Goal: Information Seeking & Learning: Learn about a topic

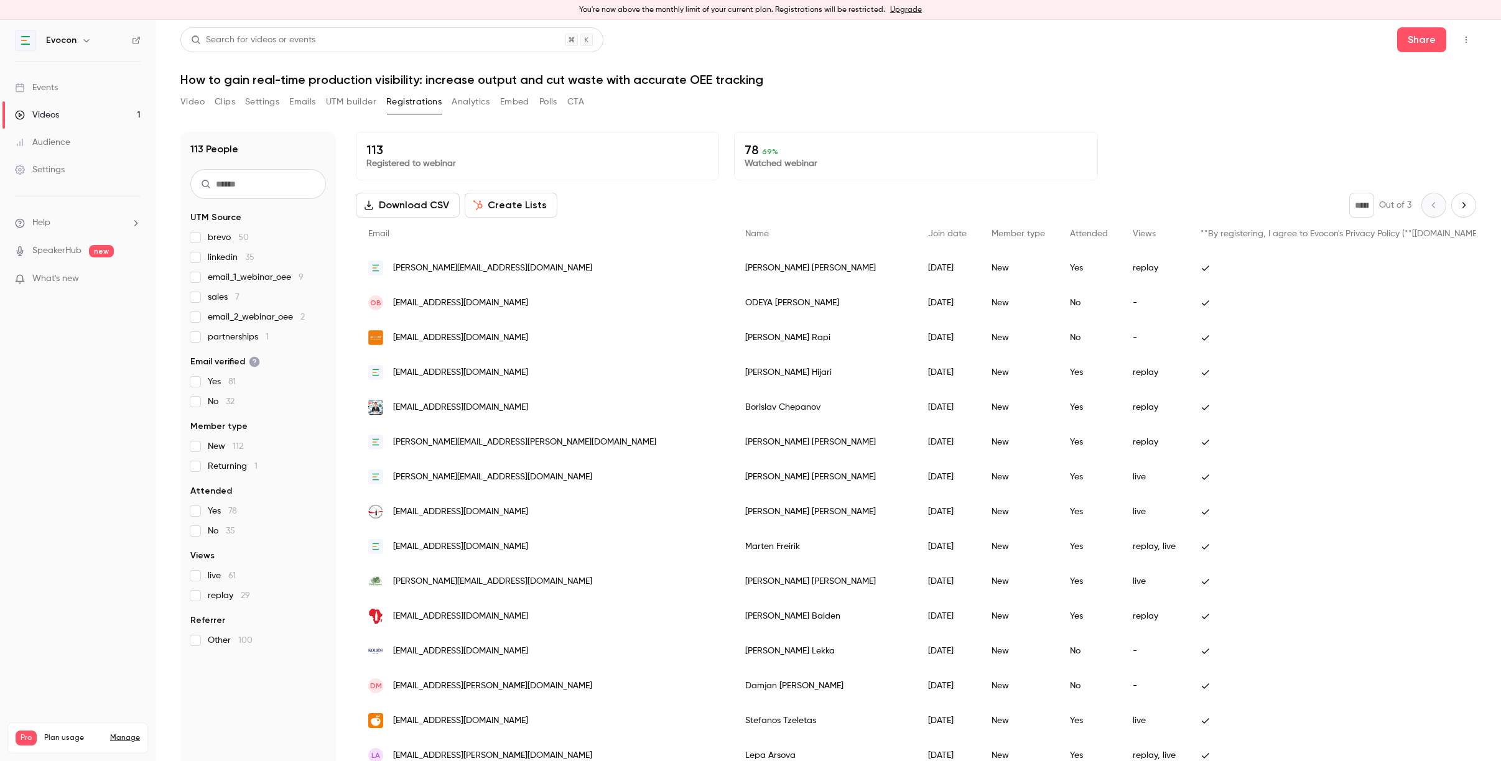
click at [47, 111] on div "Videos" at bounding box center [37, 115] width 44 height 12
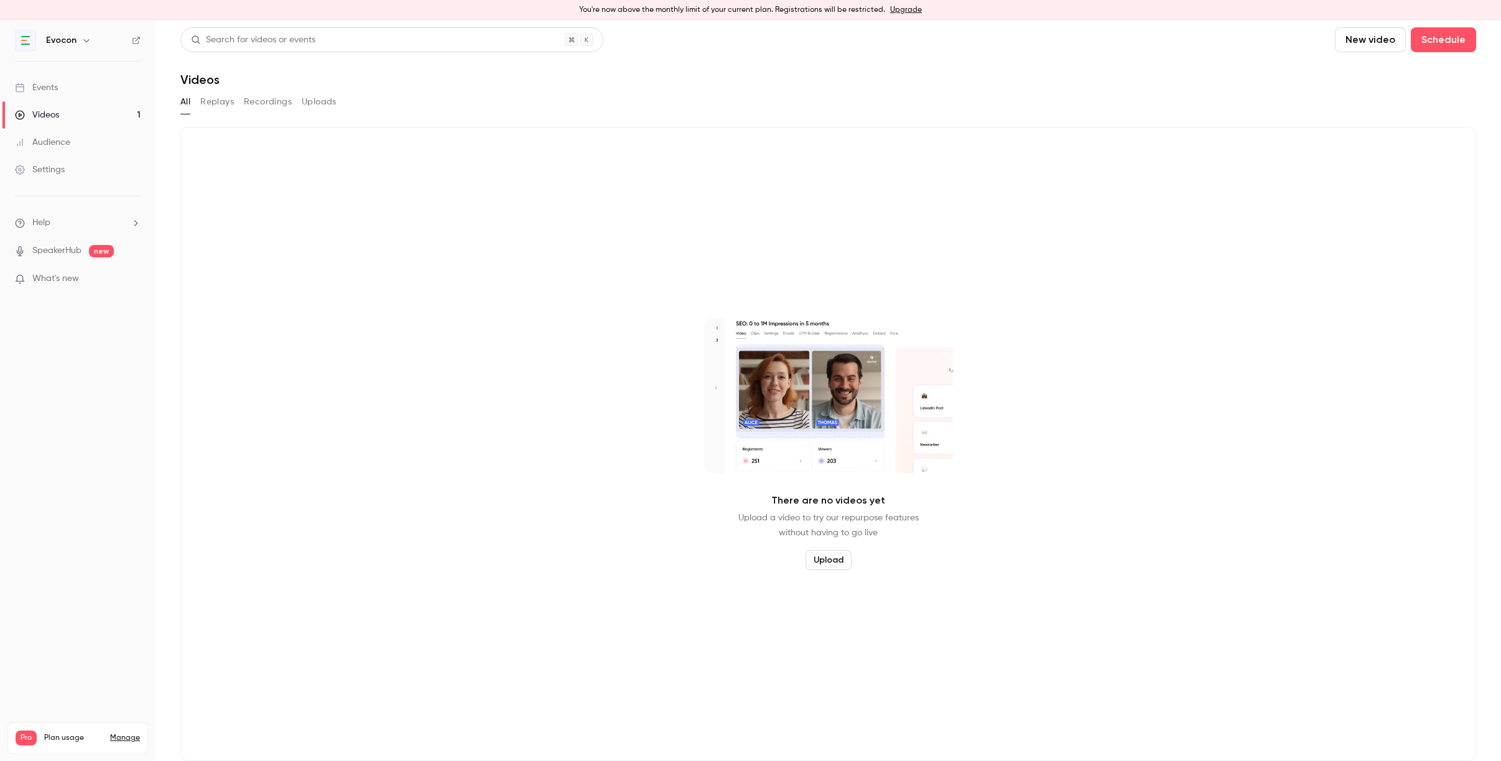
click at [258, 104] on button "Recordings" at bounding box center [268, 102] width 48 height 20
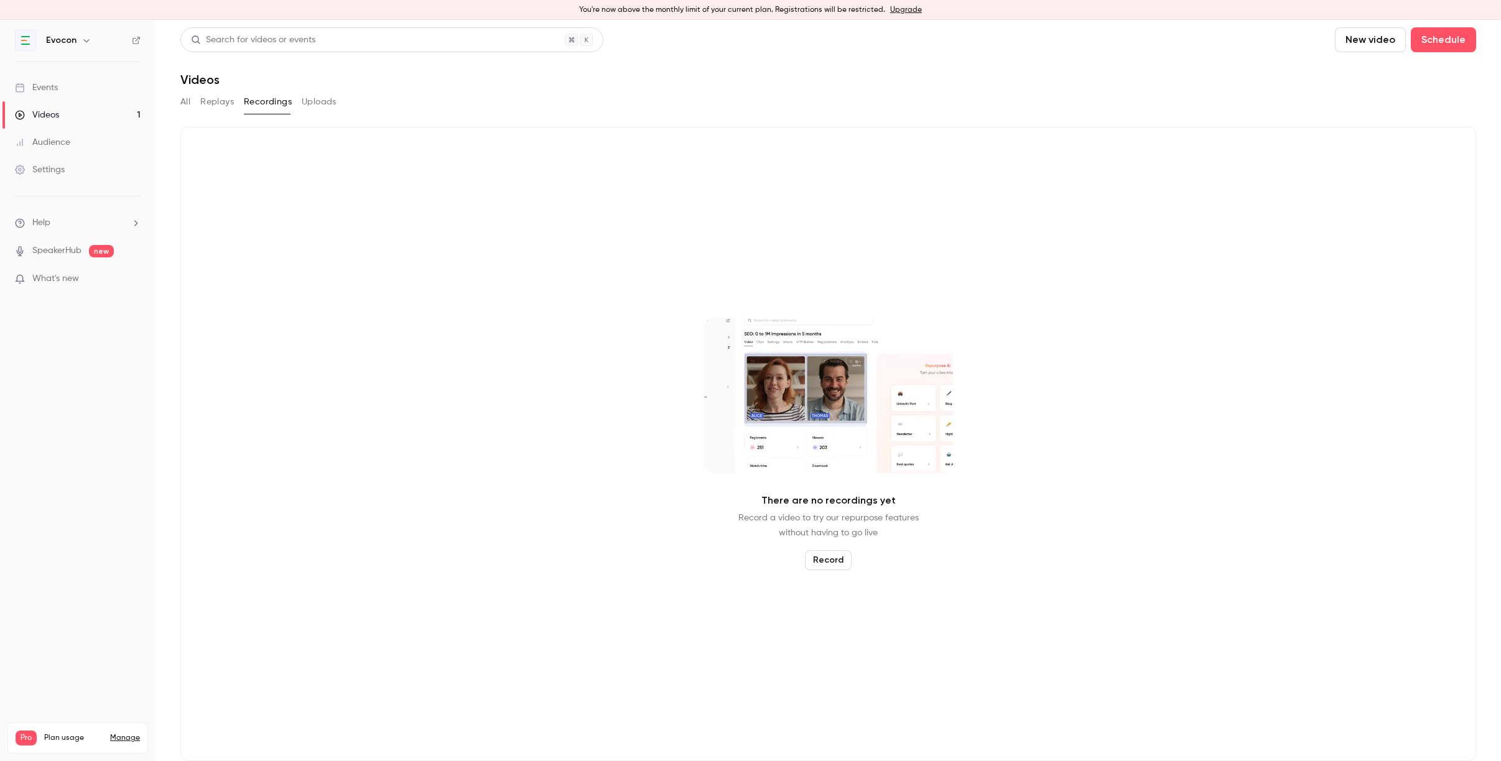
click at [88, 91] on link "Events" at bounding box center [77, 87] width 155 height 27
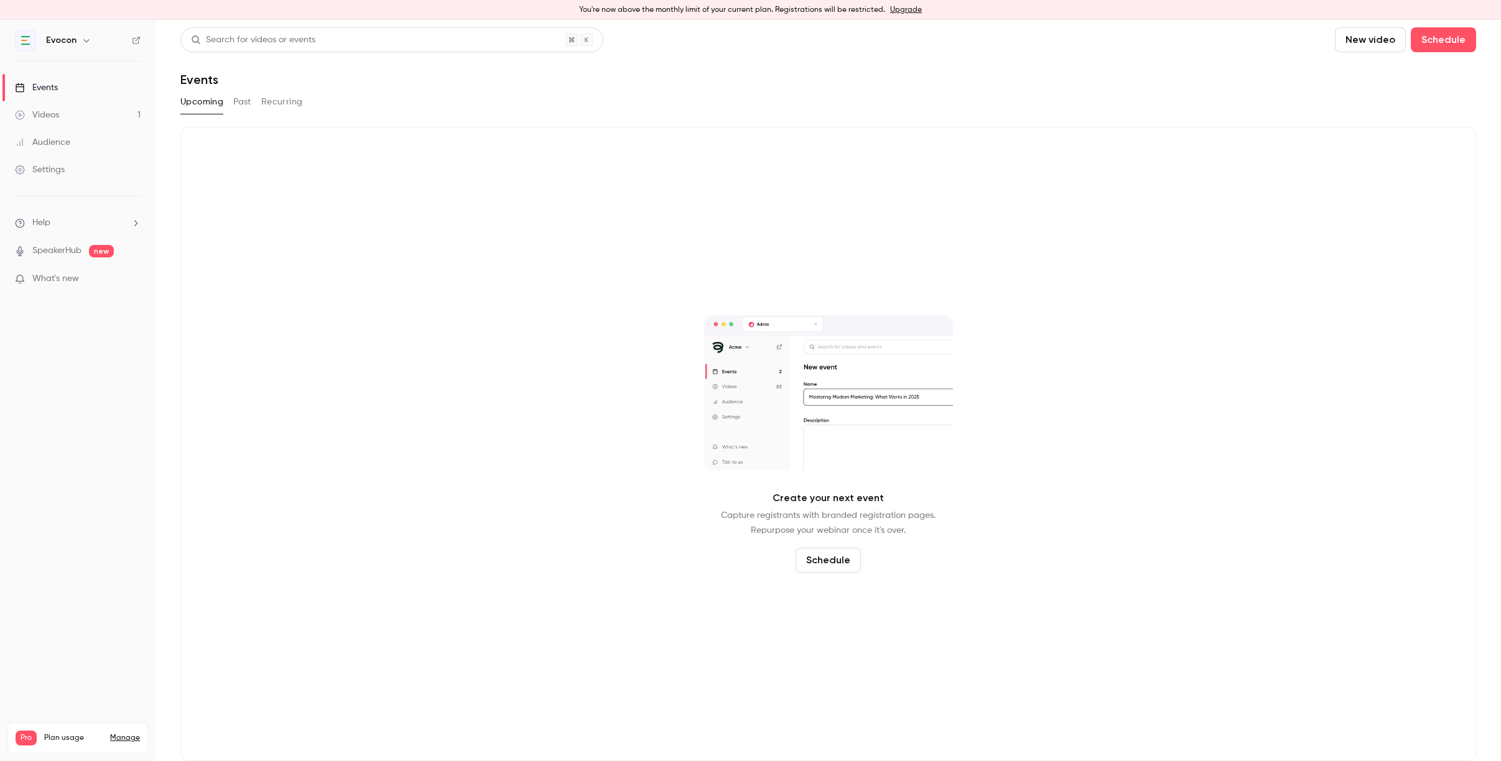
click at [244, 103] on button "Past" at bounding box center [242, 102] width 18 height 20
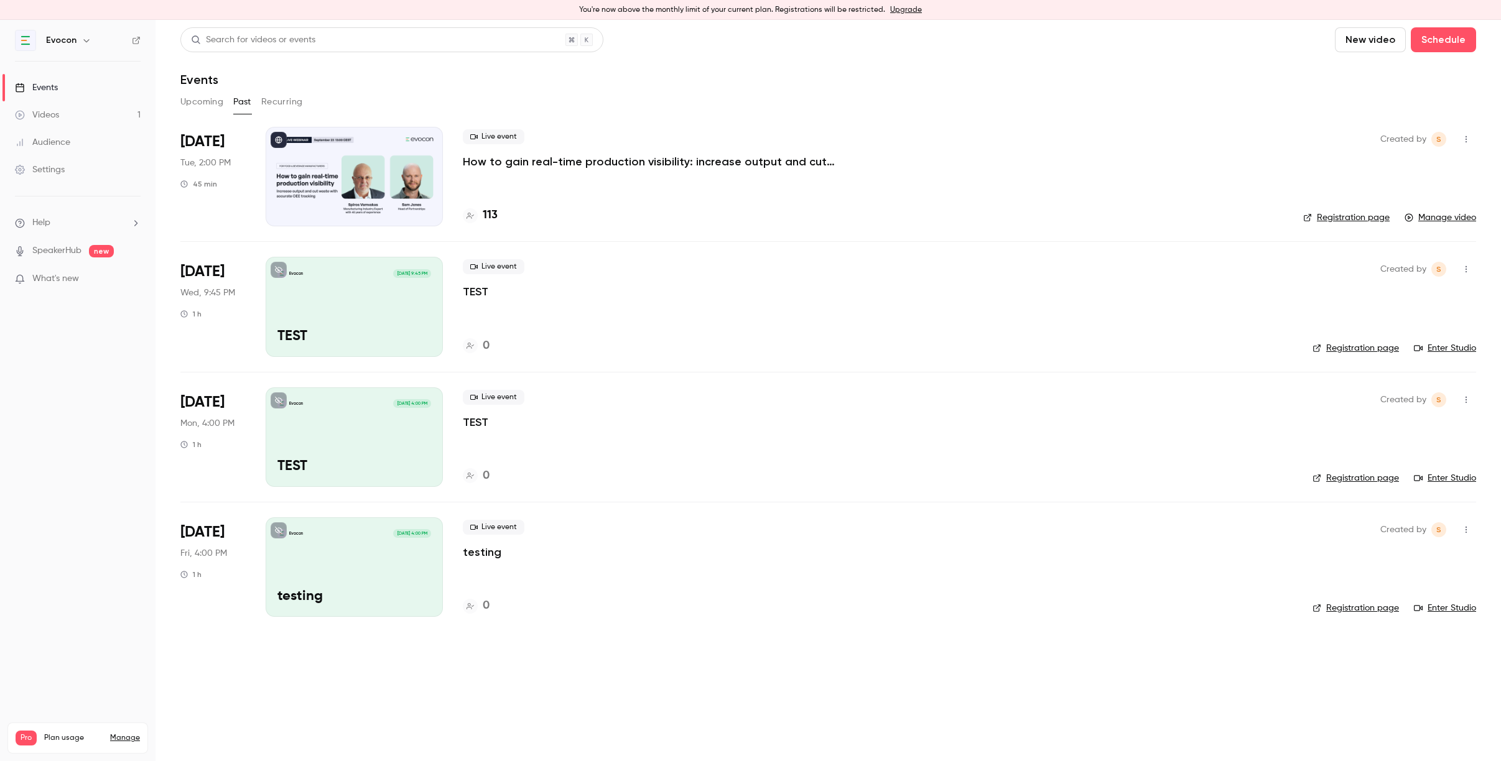
click at [72, 112] on link "Videos 1" at bounding box center [77, 114] width 155 height 27
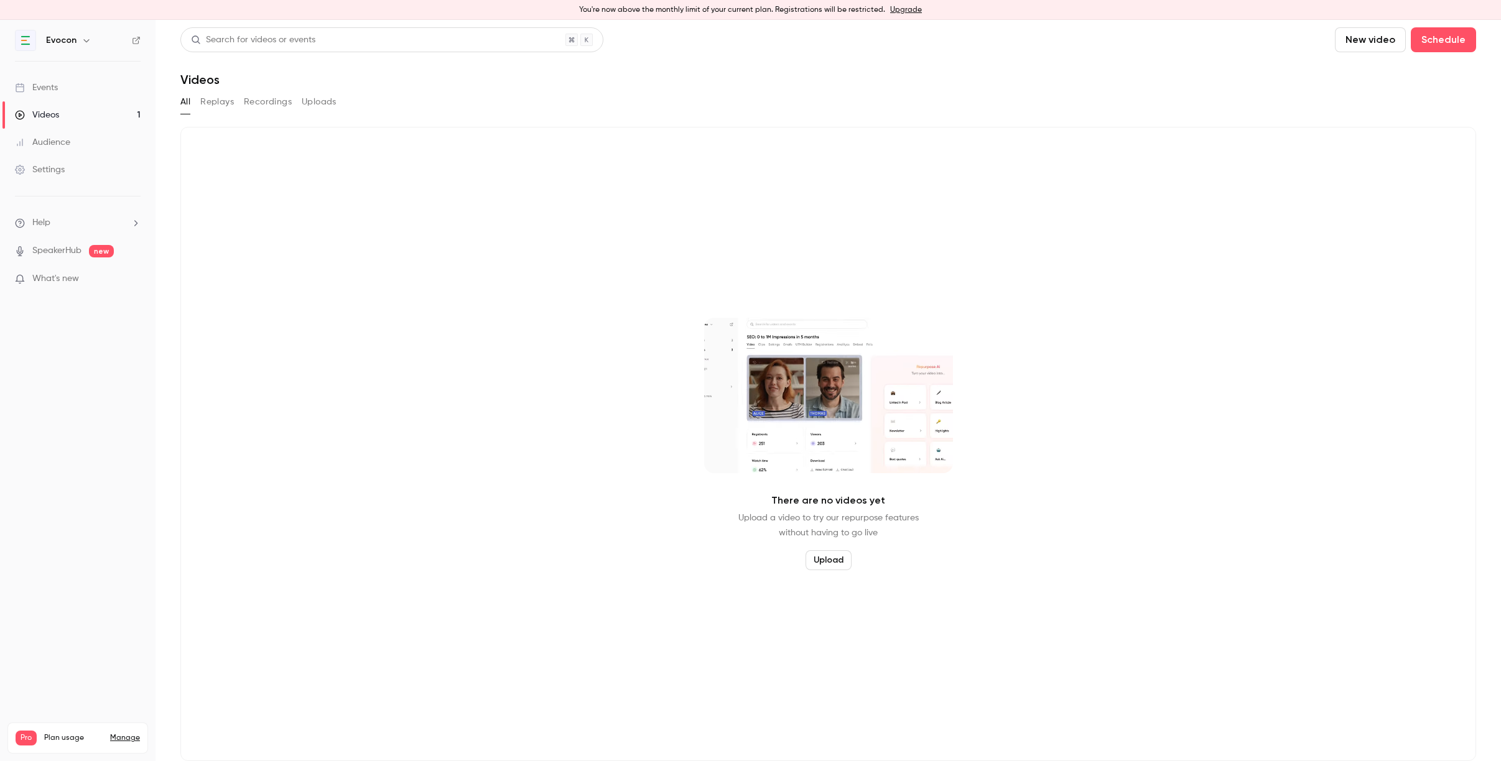
click at [262, 98] on button "Recordings" at bounding box center [268, 102] width 48 height 20
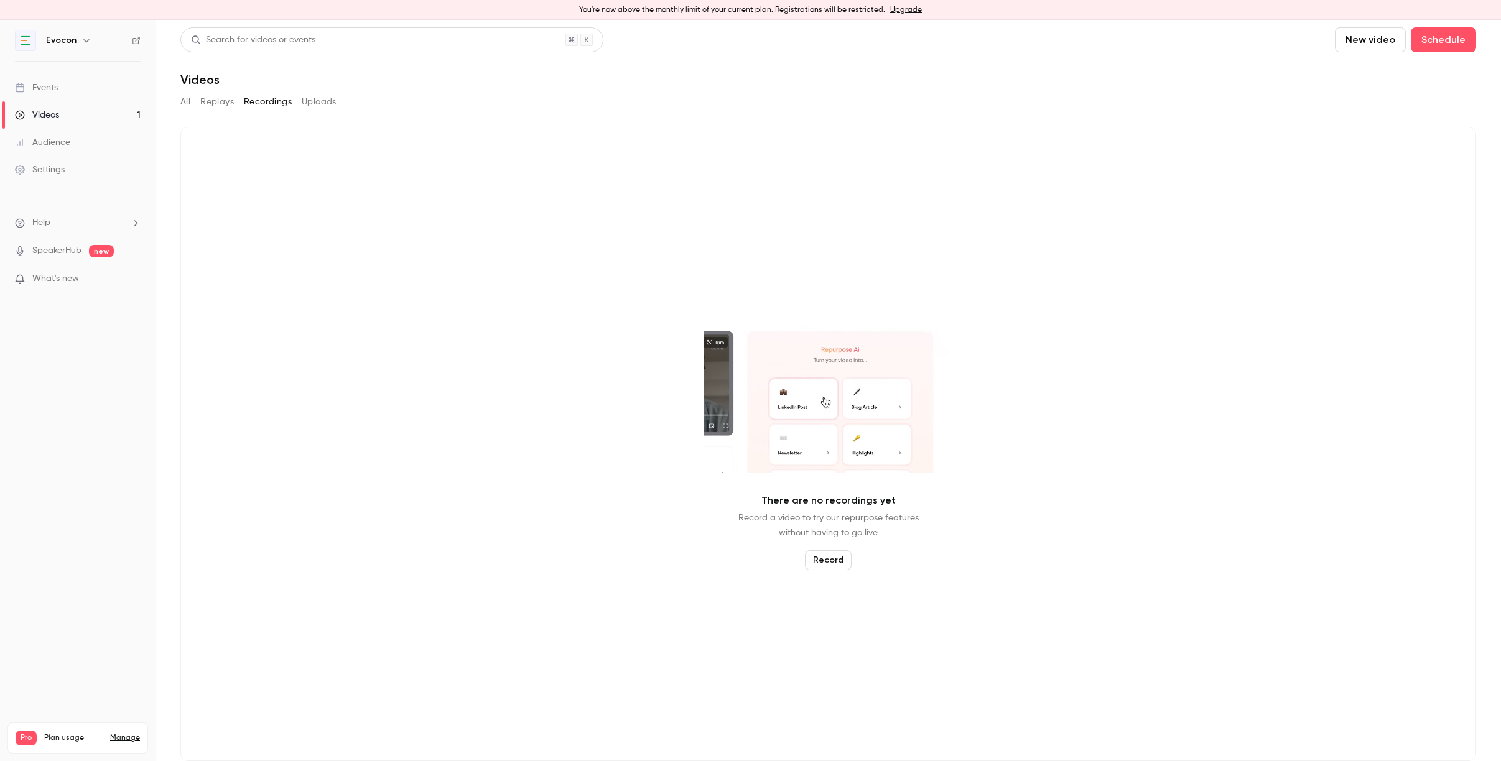
click at [316, 100] on button "Uploads" at bounding box center [319, 102] width 35 height 20
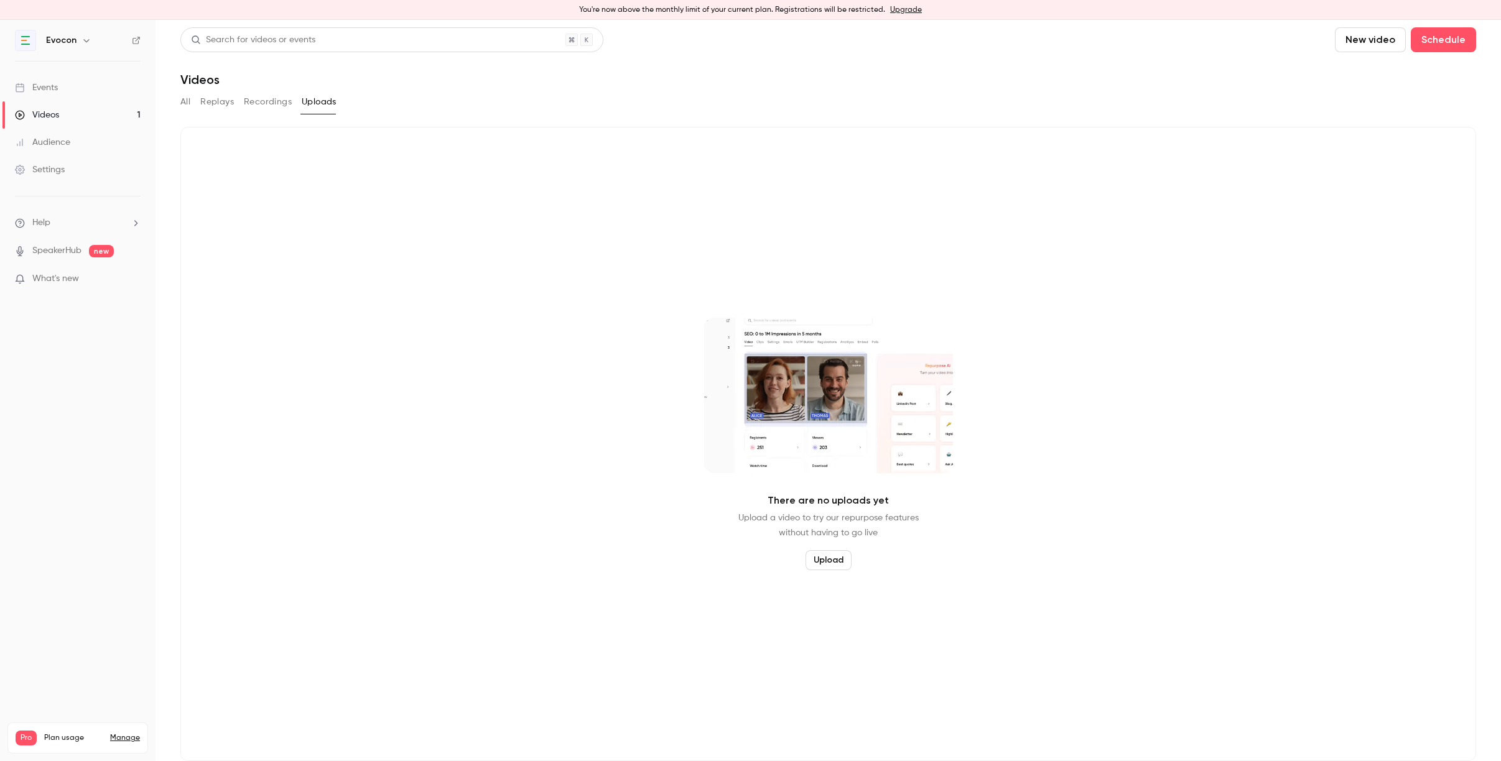
click at [228, 109] on button "Replays" at bounding box center [217, 102] width 34 height 20
click at [46, 91] on div "Events" at bounding box center [36, 87] width 43 height 12
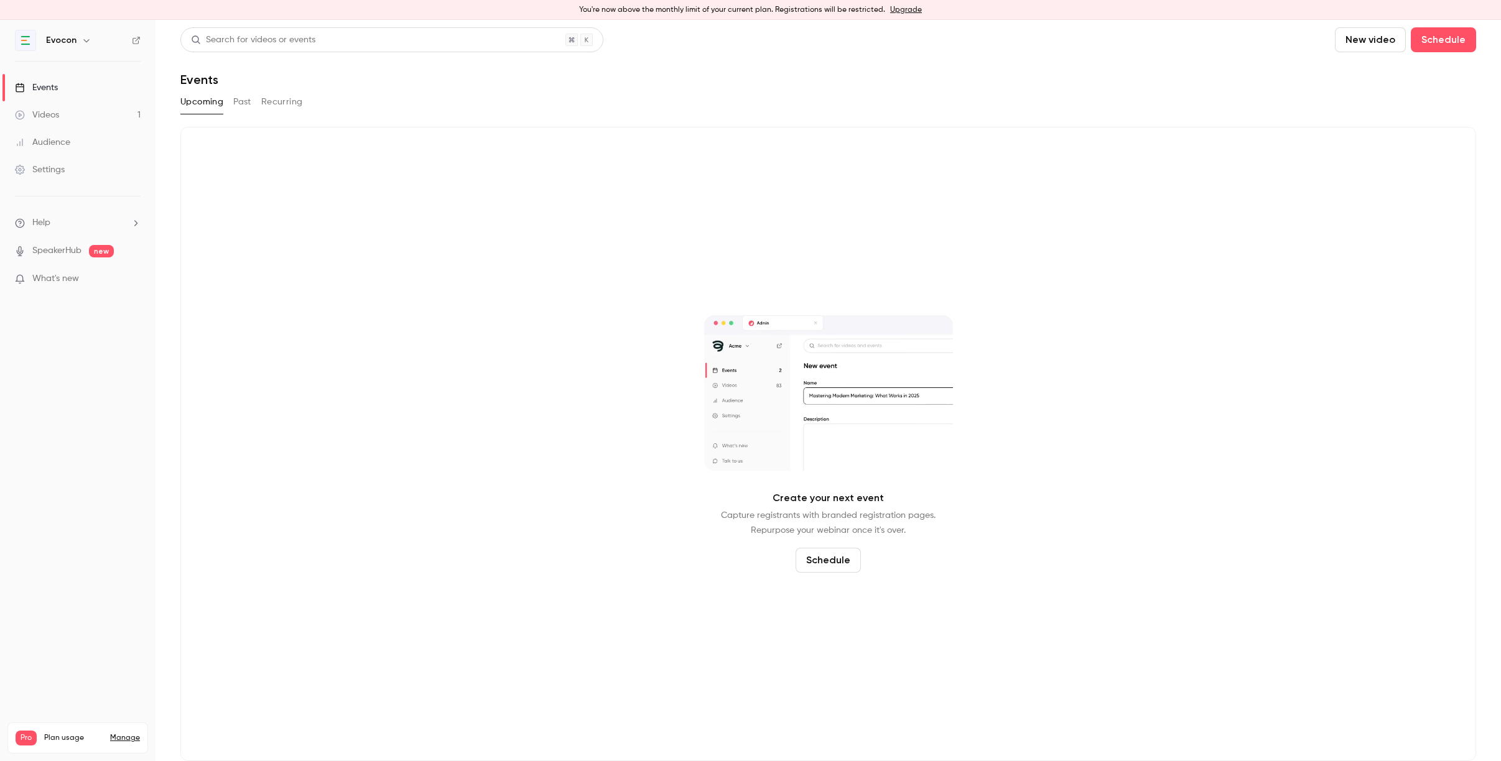
click at [246, 107] on button "Past" at bounding box center [242, 102] width 18 height 20
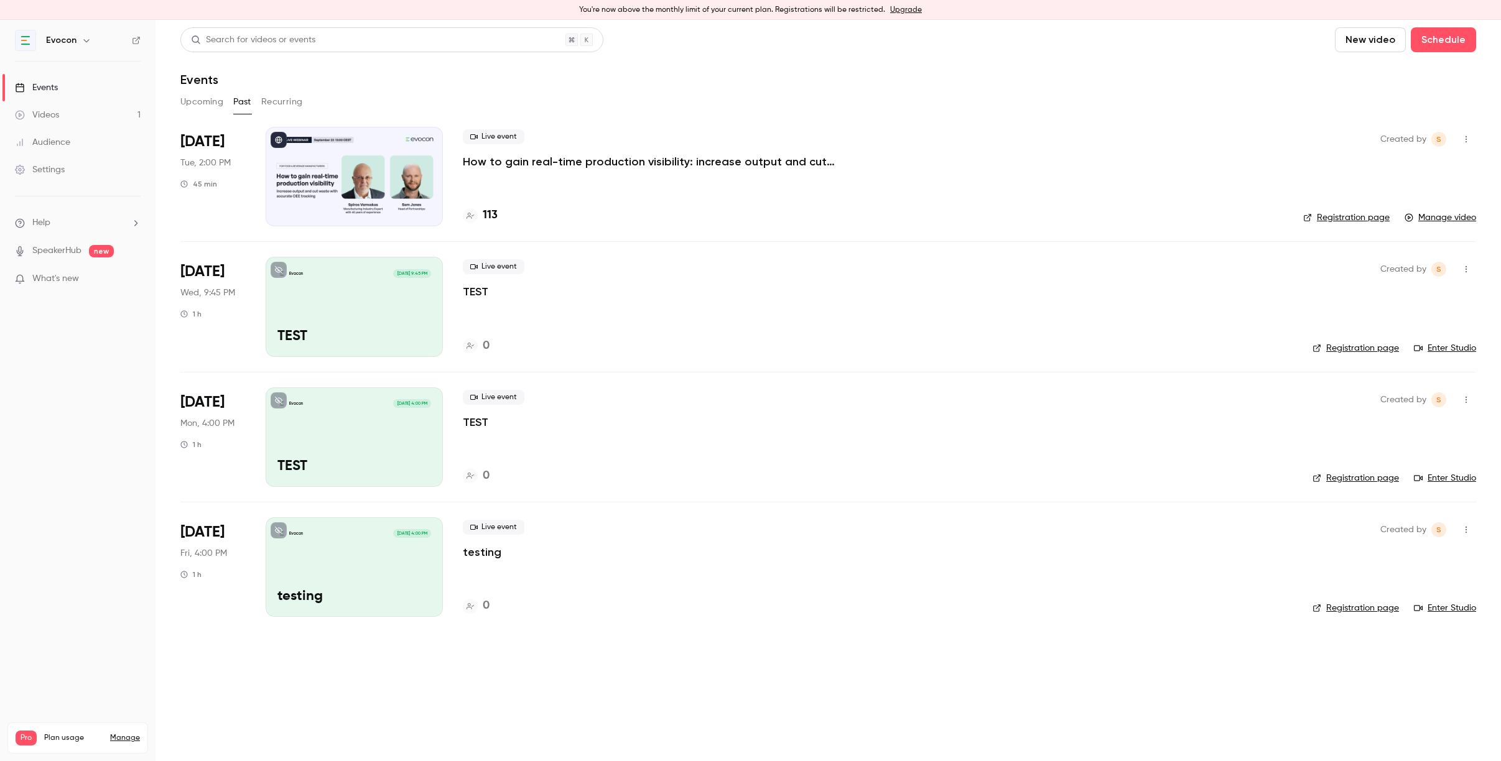
click at [550, 169] on div "Live event How to gain real-time production visibility: increase output and cut…" at bounding box center [873, 177] width 820 height 100
click at [547, 160] on p "How to gain real-time production visibility: increase output and cut waste with…" at bounding box center [649, 161] width 373 height 15
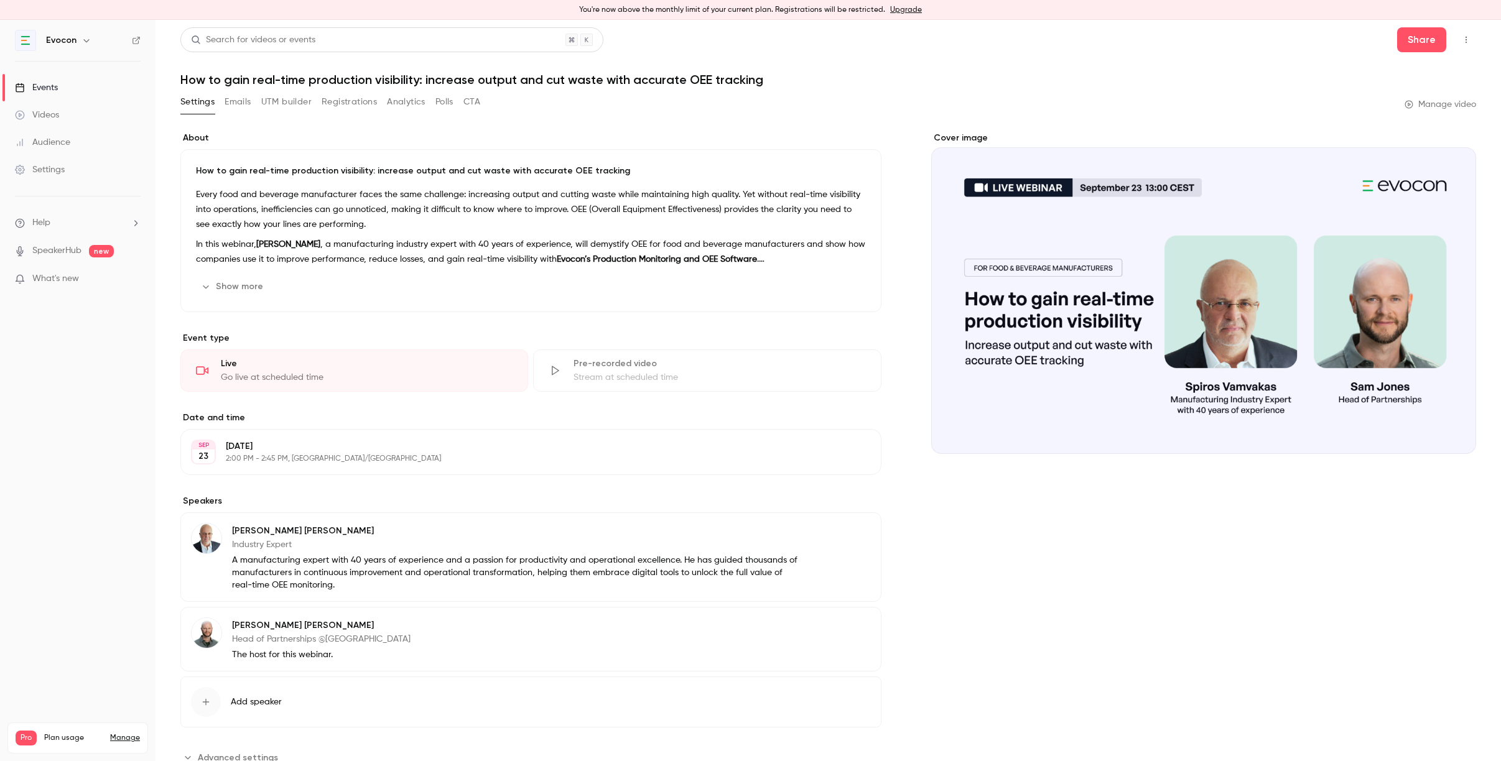
scroll to position [44, 0]
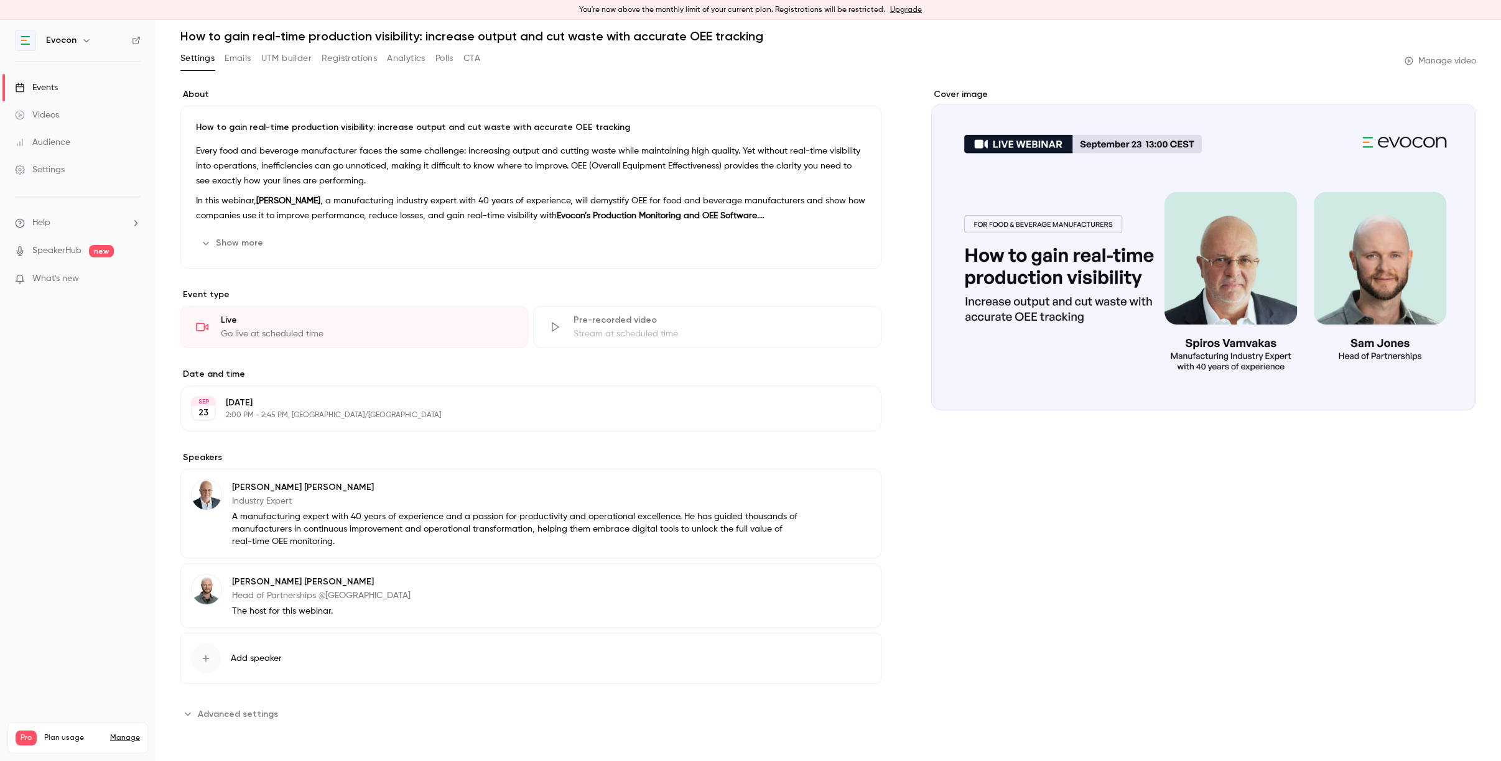
click at [67, 119] on link "Videos" at bounding box center [77, 114] width 155 height 27
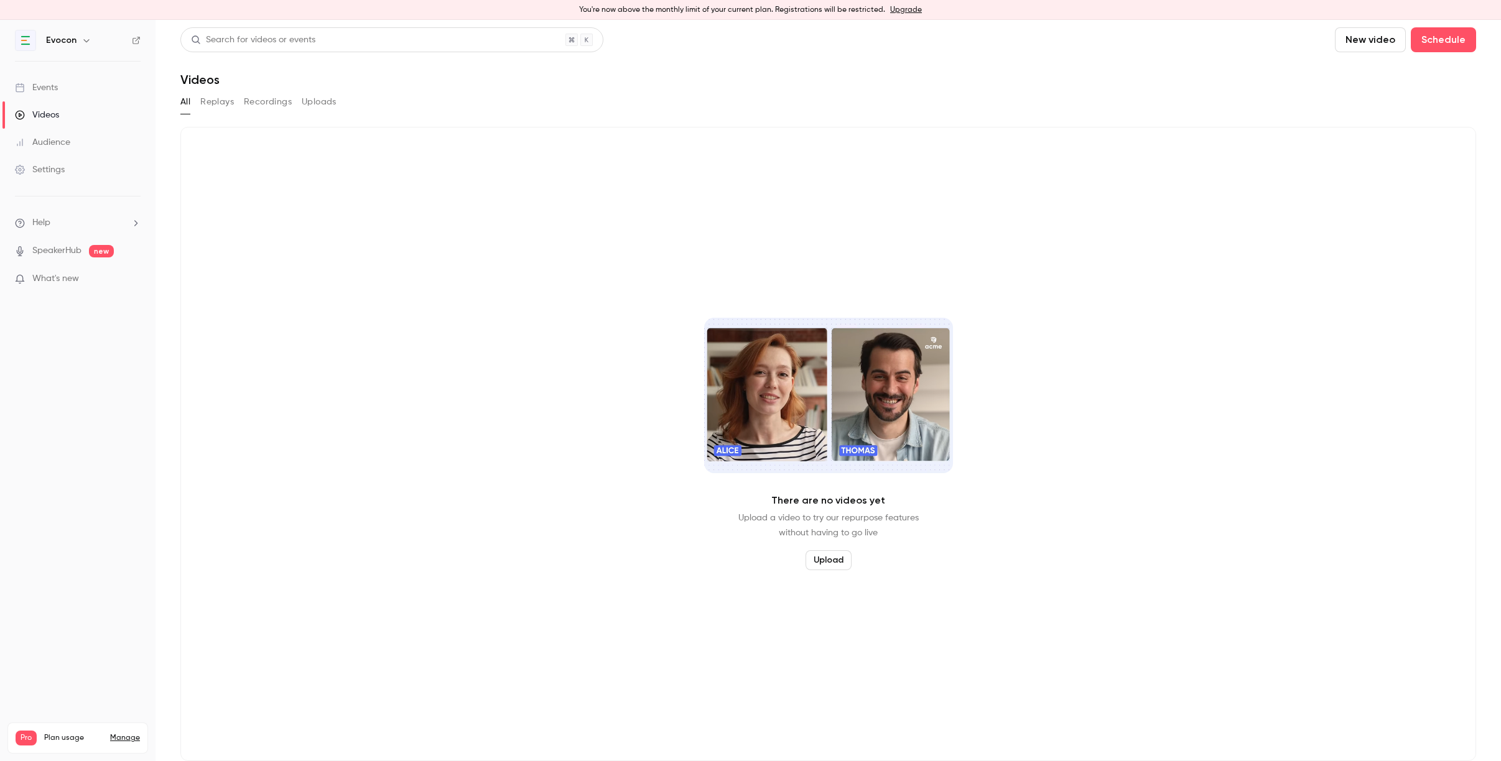
click at [75, 121] on link "Videos" at bounding box center [77, 114] width 155 height 27
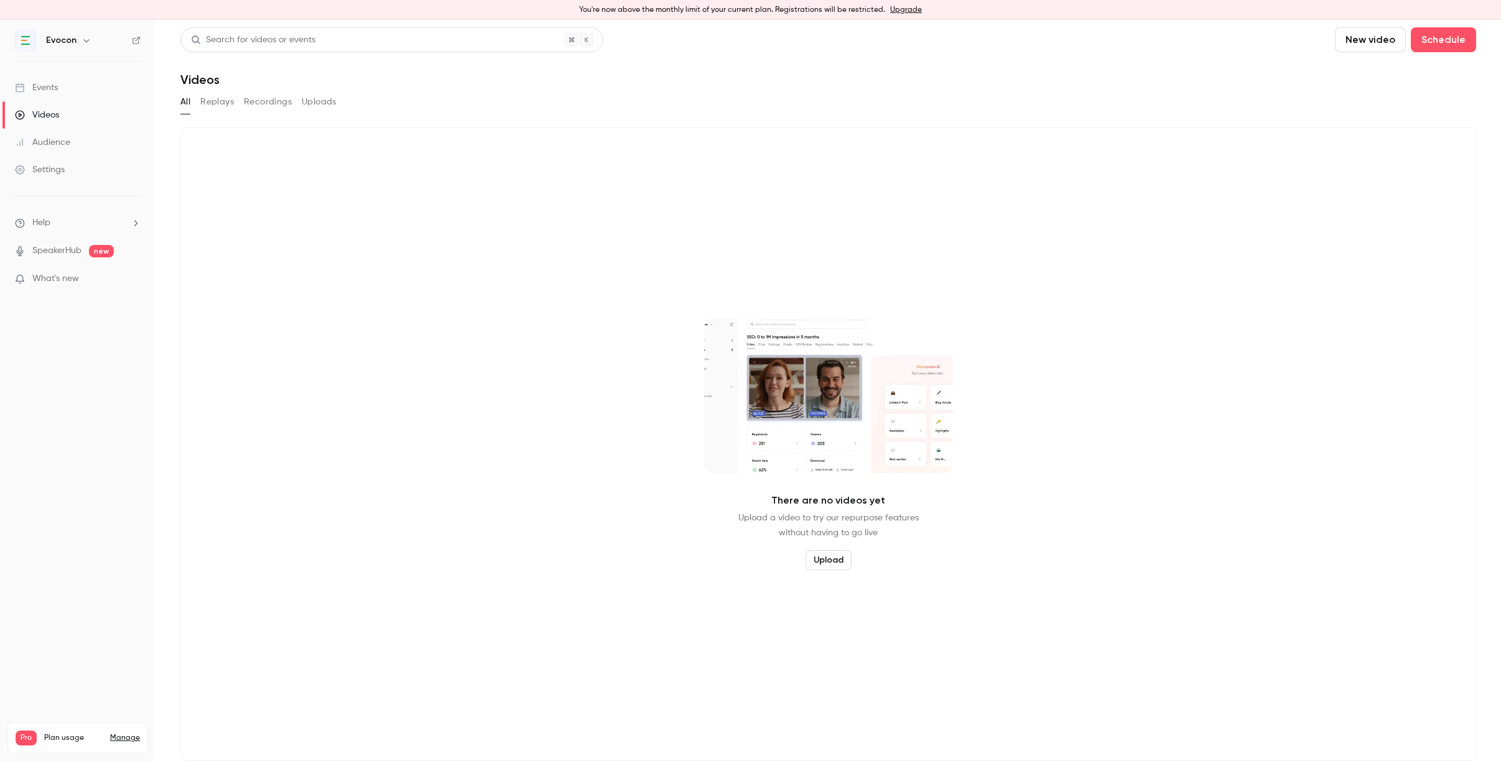
click at [229, 103] on button "Replays" at bounding box center [217, 102] width 34 height 20
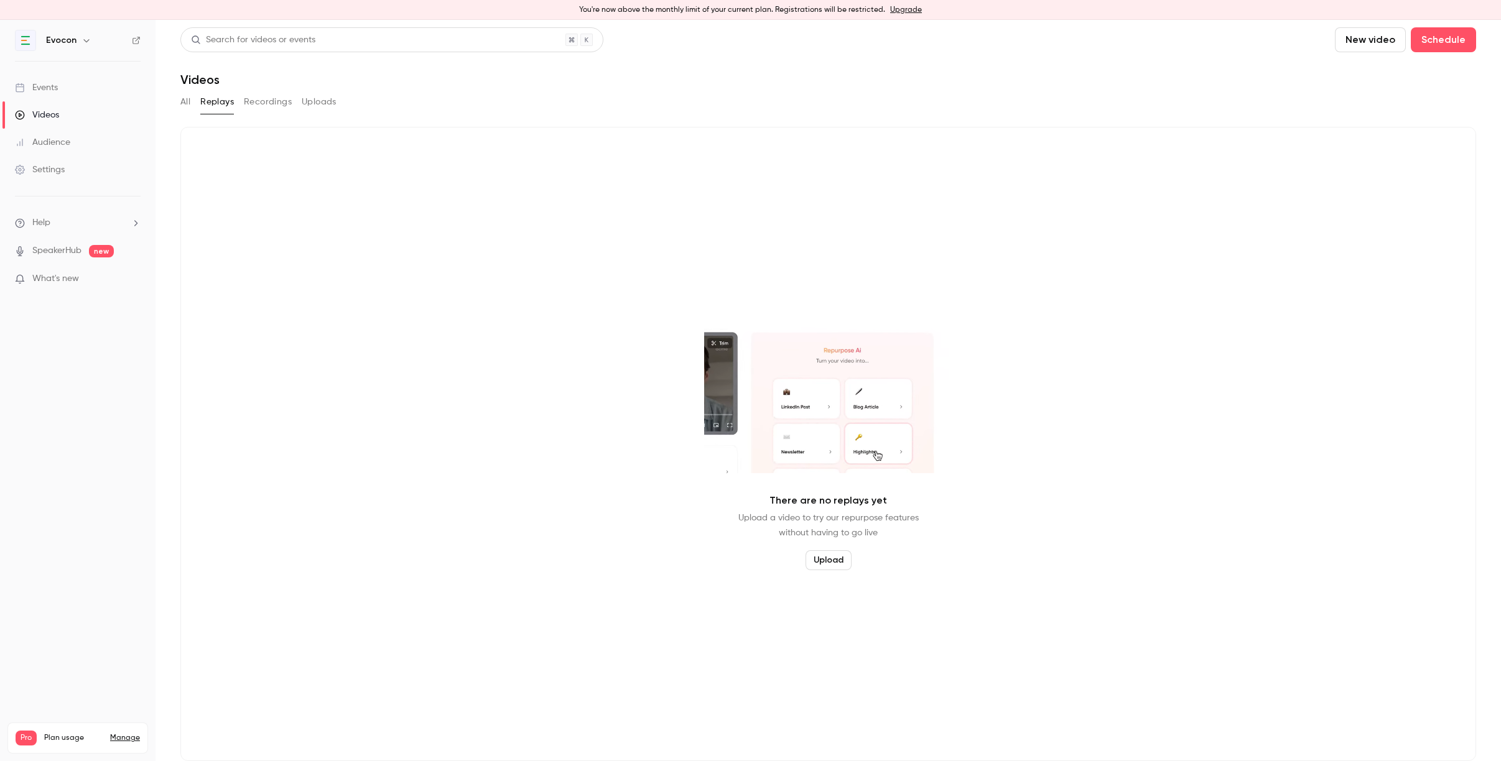
click at [267, 106] on button "Recordings" at bounding box center [268, 102] width 48 height 20
click at [321, 114] on div "All Replays Recordings Uploads" at bounding box center [827, 104] width 1295 height 25
click at [317, 104] on button "Uploads" at bounding box center [319, 102] width 35 height 20
click at [187, 103] on button "All" at bounding box center [185, 102] width 10 height 20
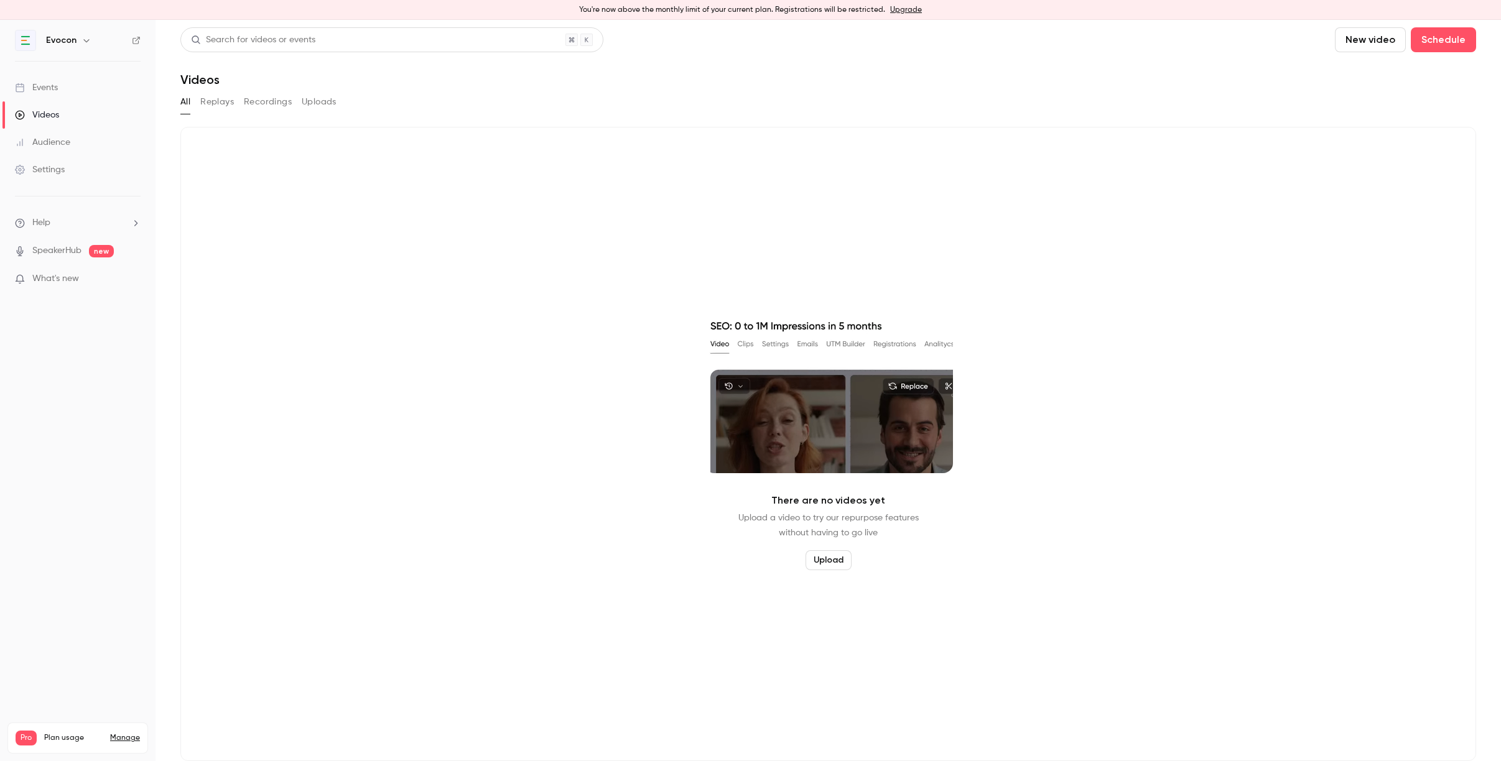
click at [46, 86] on div "Events" at bounding box center [36, 87] width 43 height 12
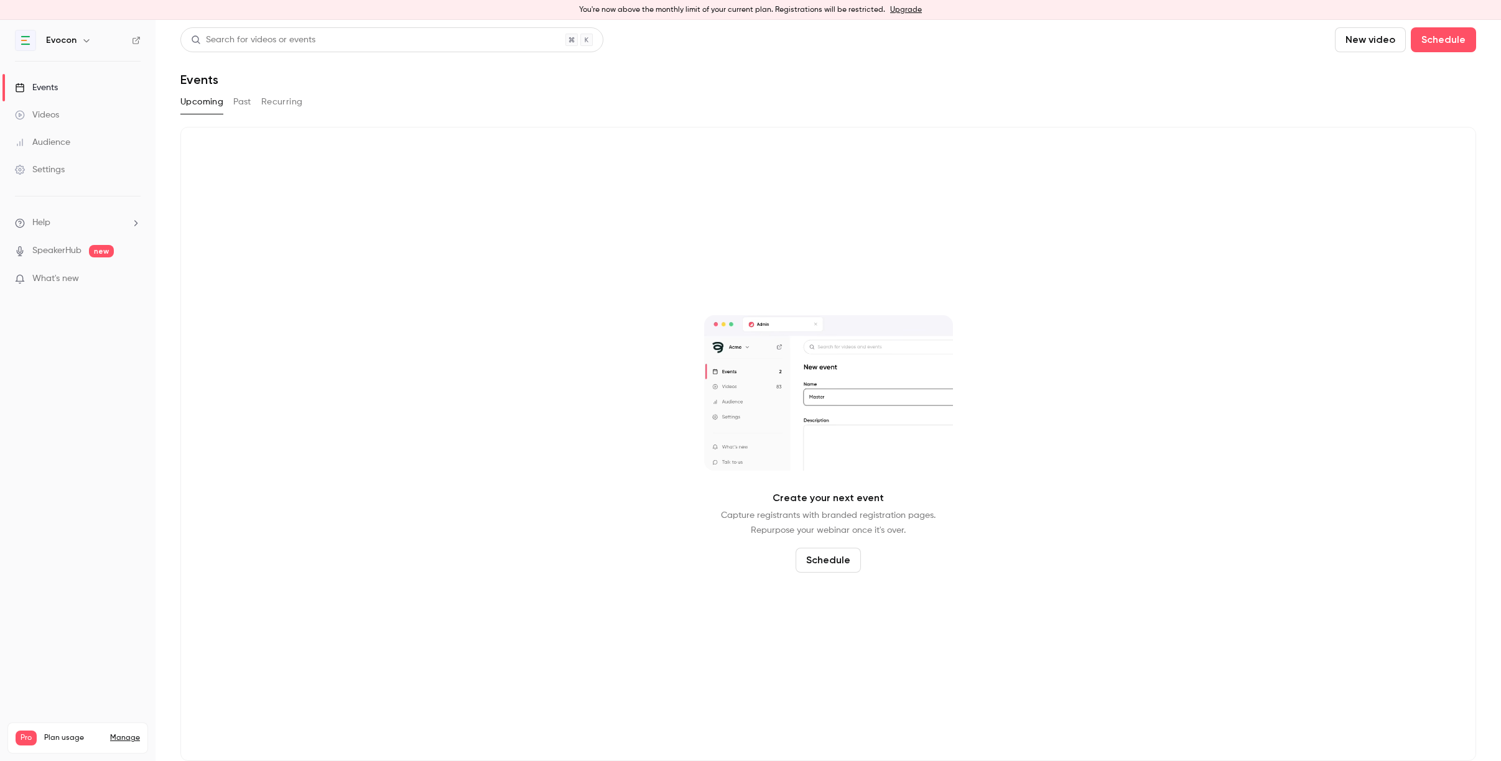
click at [237, 106] on button "Past" at bounding box center [242, 102] width 18 height 20
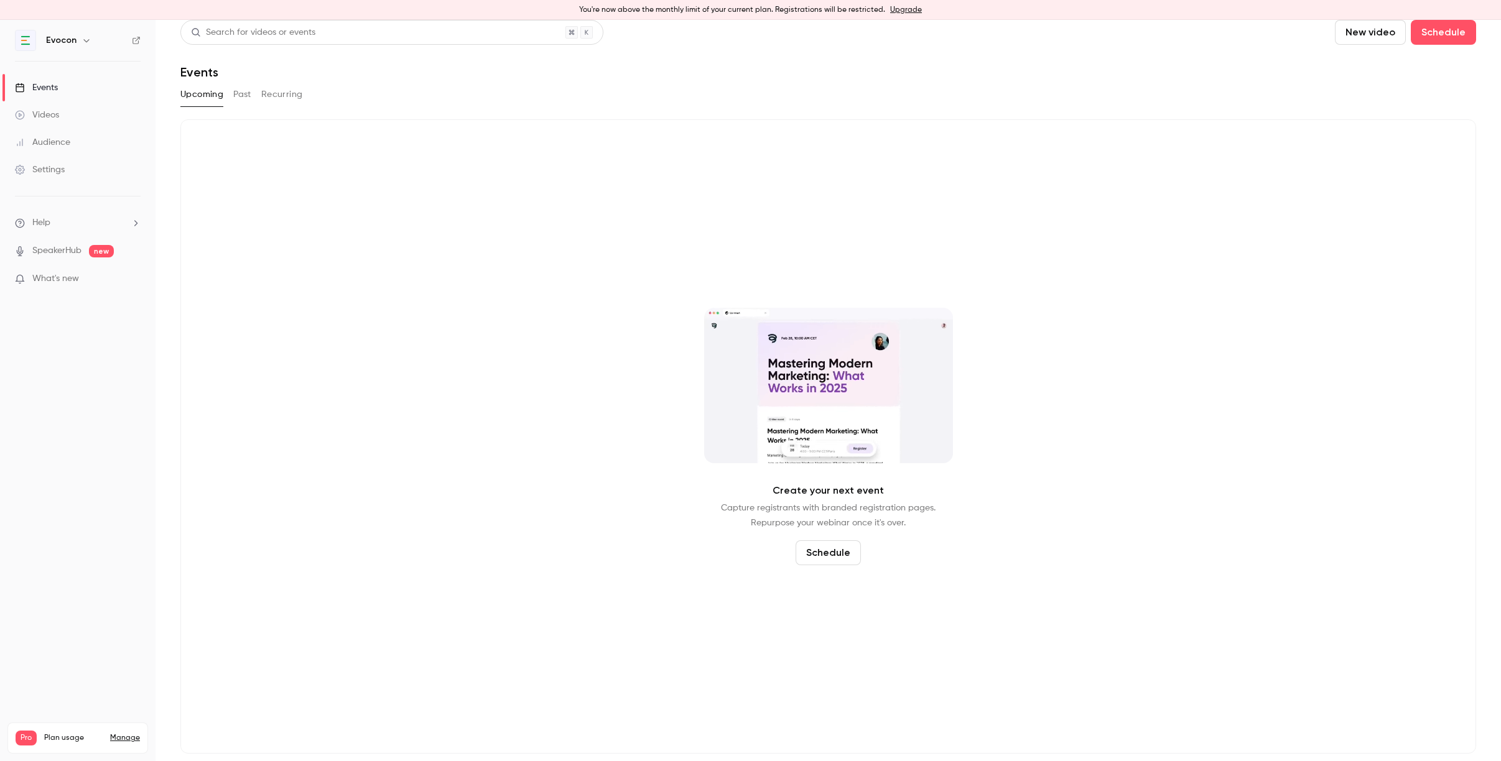
click at [76, 109] on link "Videos" at bounding box center [77, 114] width 155 height 27
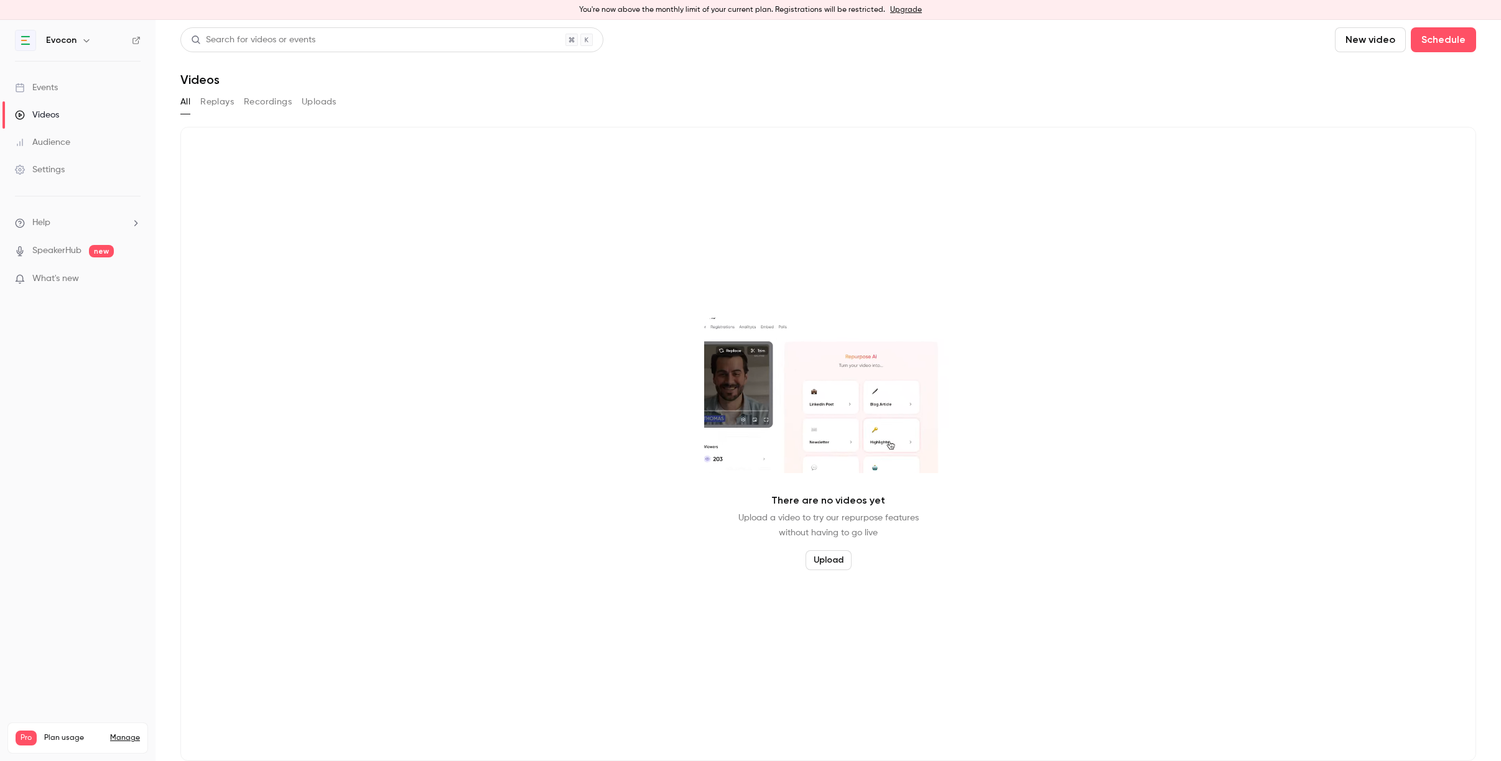
click at [268, 100] on button "Recordings" at bounding box center [268, 102] width 48 height 20
